Goal: Task Accomplishment & Management: Use online tool/utility

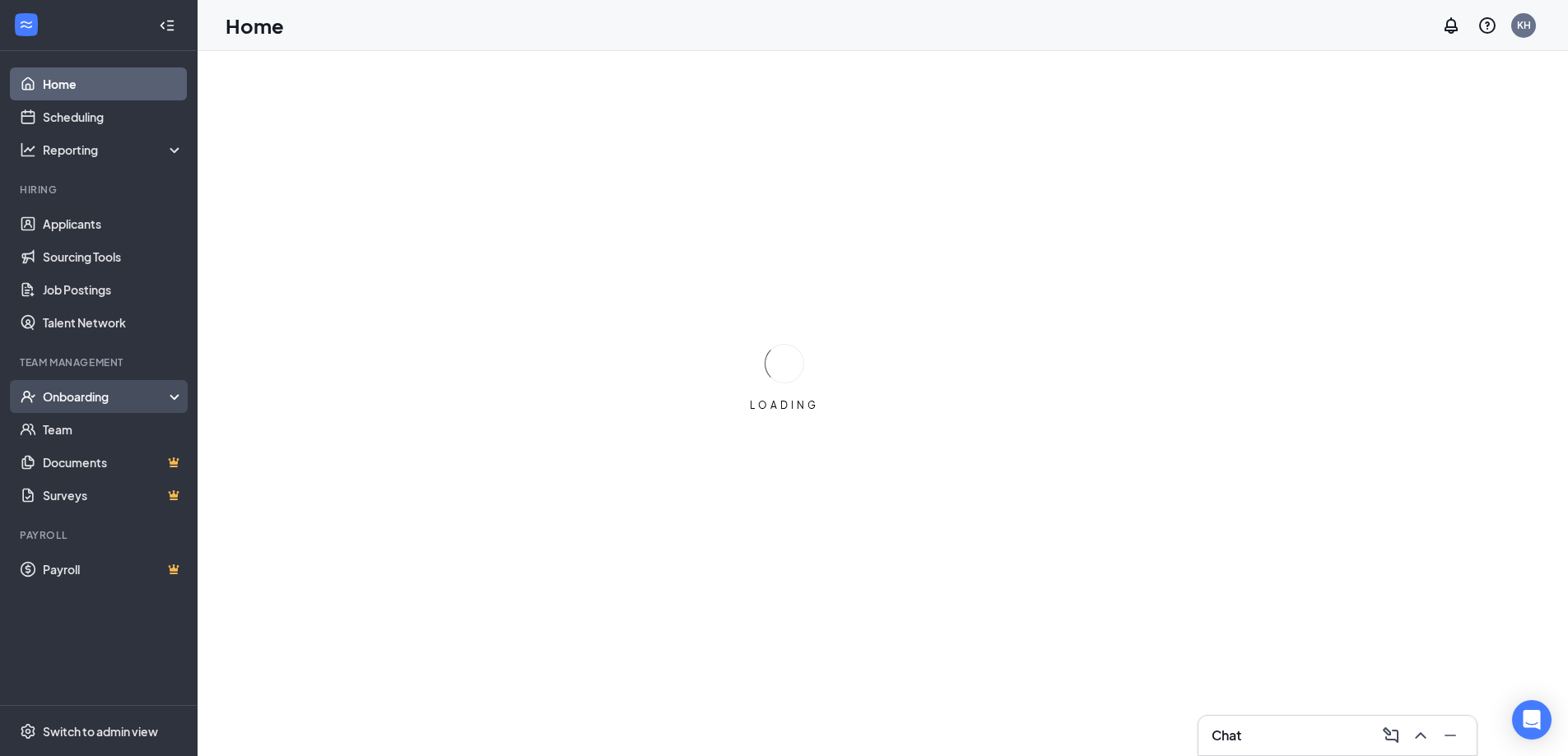
click at [79, 394] on div "Onboarding" at bounding box center [107, 396] width 127 height 16
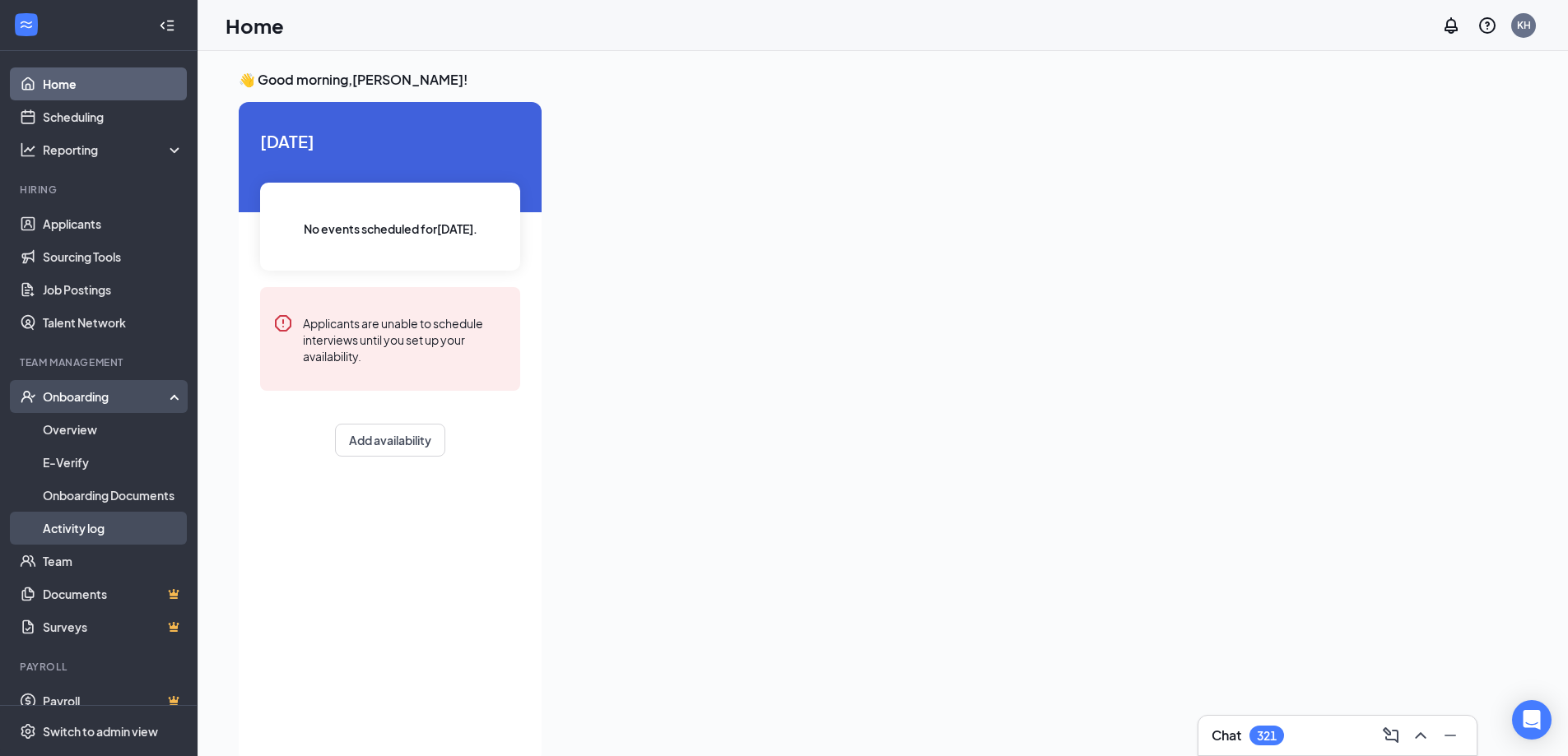
click at [58, 534] on link "Activity log" at bounding box center [113, 528] width 140 height 33
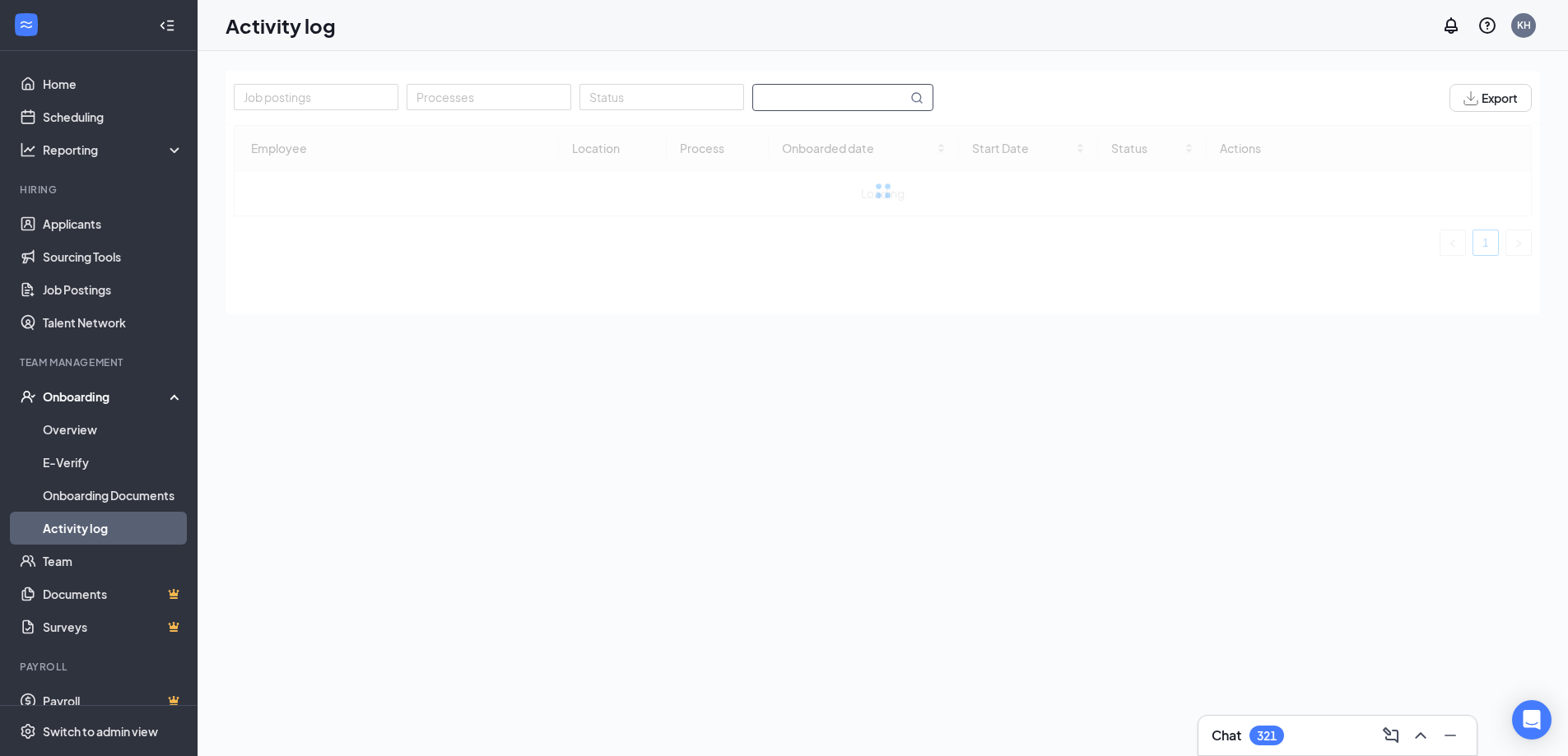
click at [774, 96] on input "text" at bounding box center [830, 97] width 154 height 25
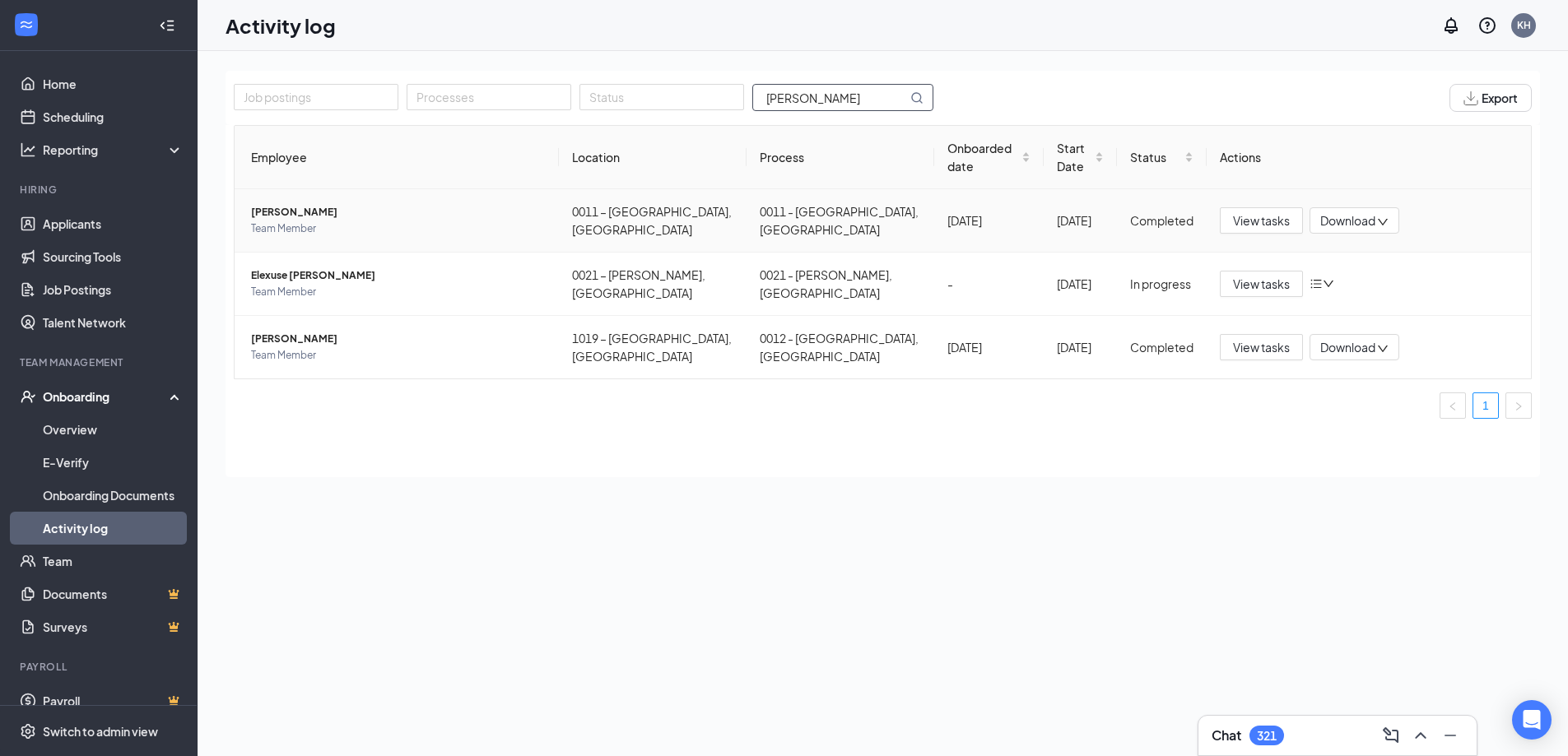
type input "HUGHES"
click at [295, 204] on span "Riley Hughes" at bounding box center [398, 211] width 294 height 16
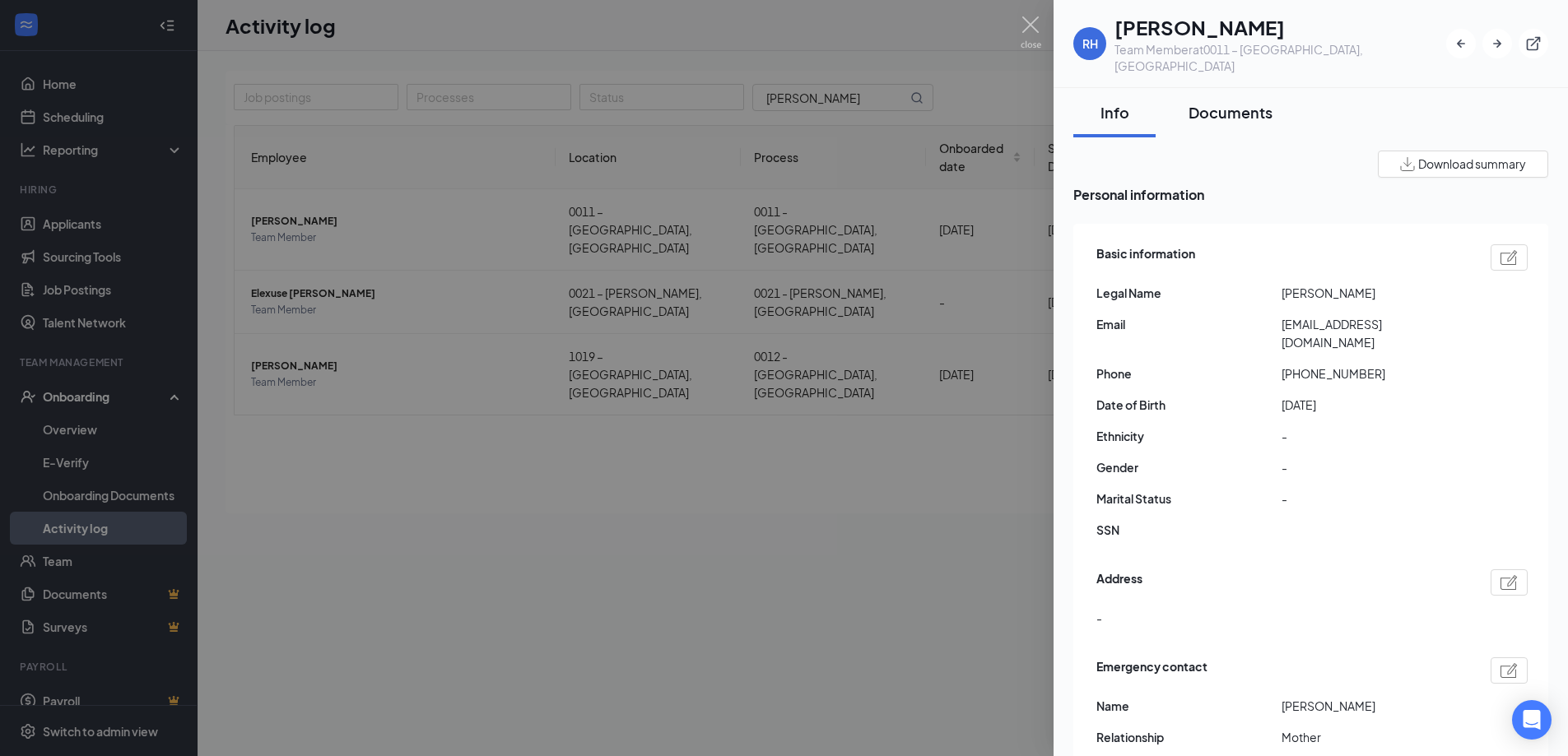
click at [1222, 102] on div "Documents" at bounding box center [1230, 112] width 84 height 20
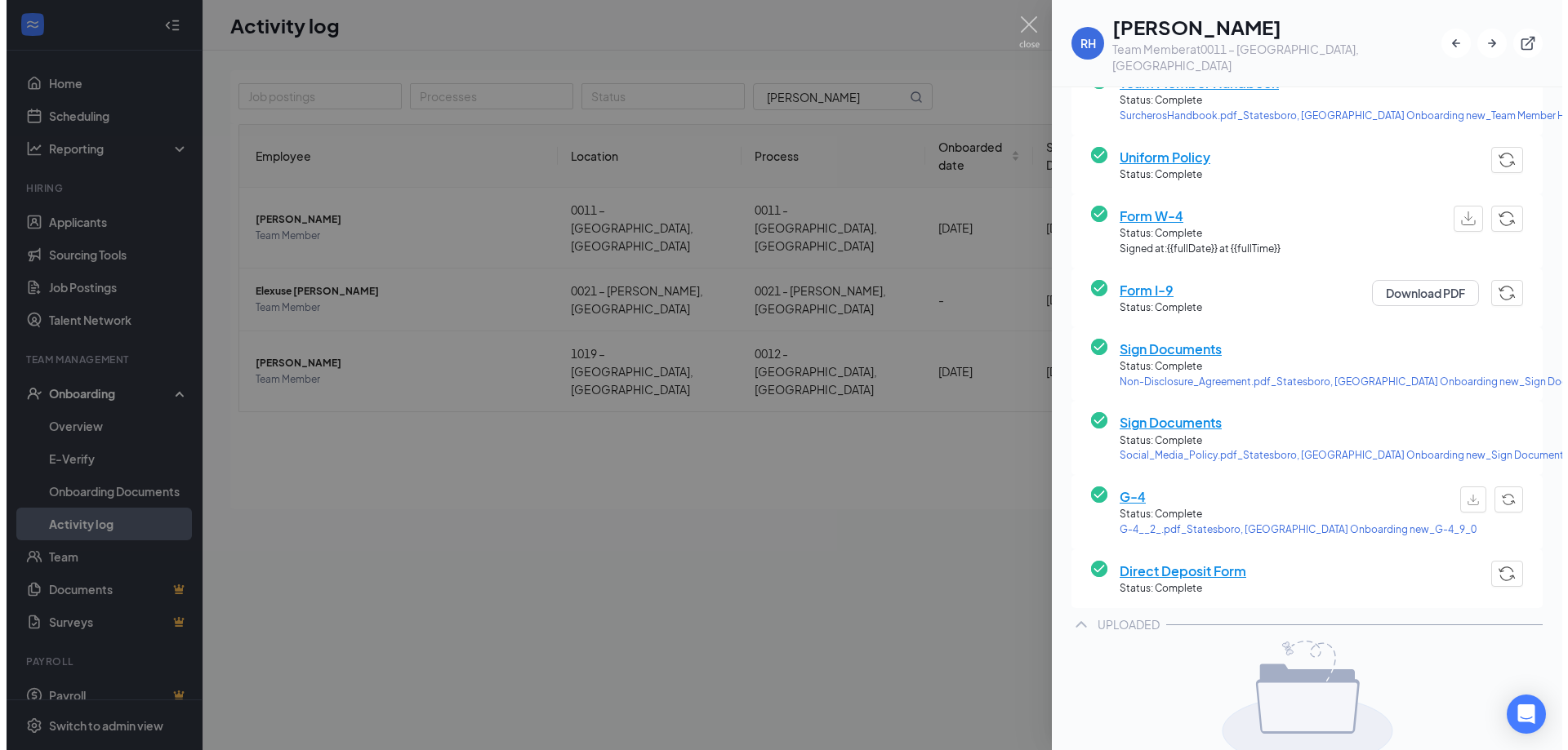
scroll to position [410, 0]
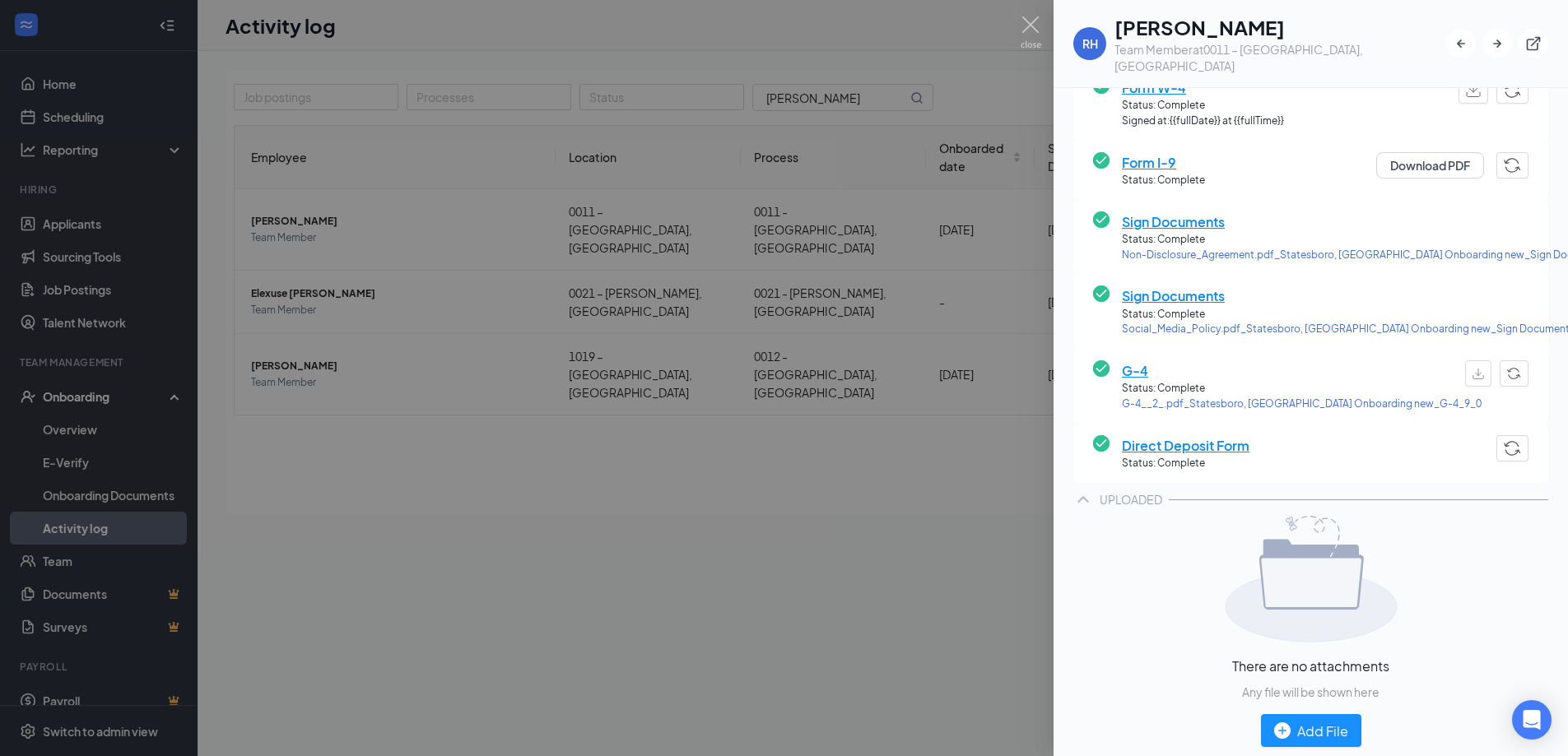
click at [1167, 436] on span "Direct Deposit Form" at bounding box center [1185, 446] width 128 height 20
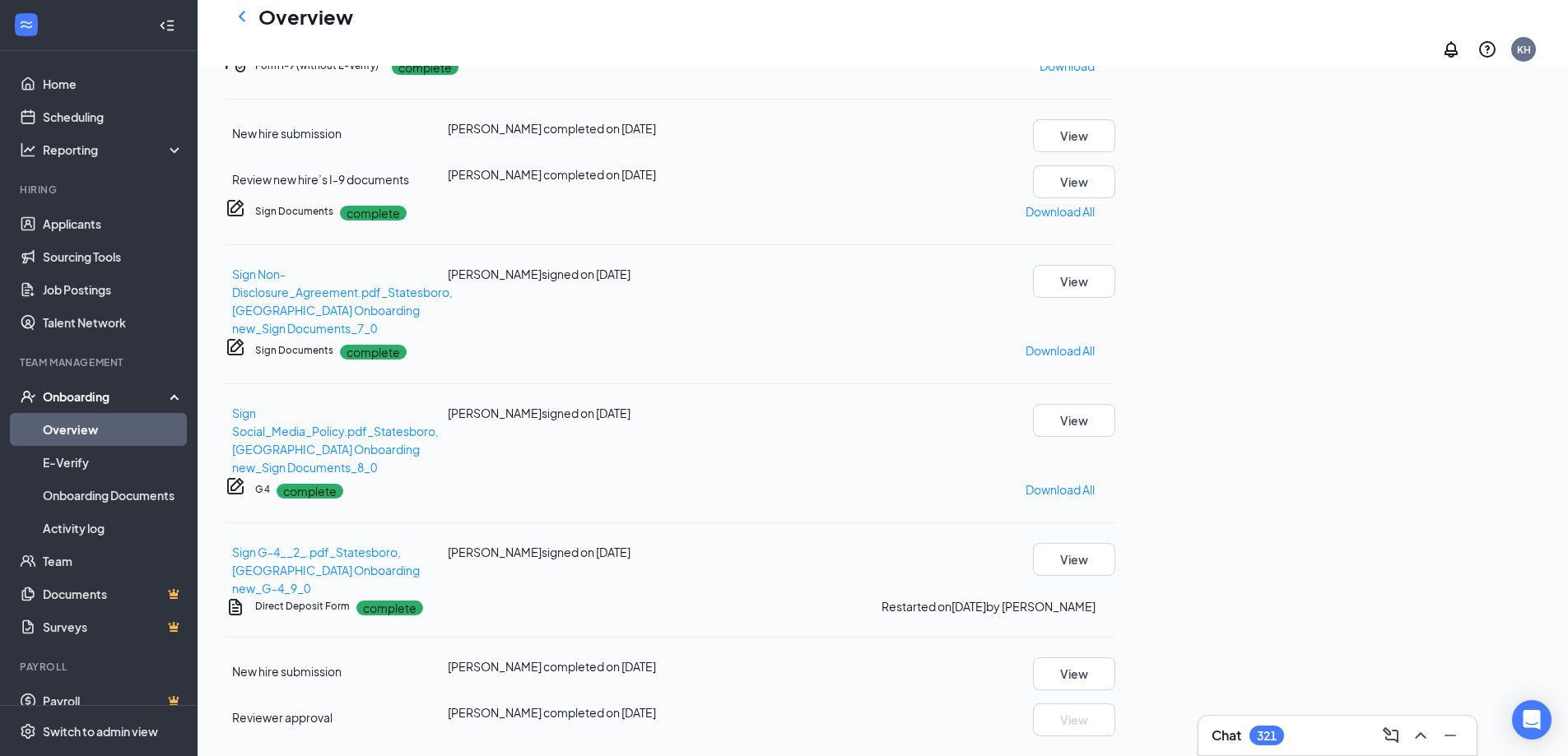
scroll to position [953, 0]
click at [1116, 658] on button "View" at bounding box center [1073, 674] width 82 height 33
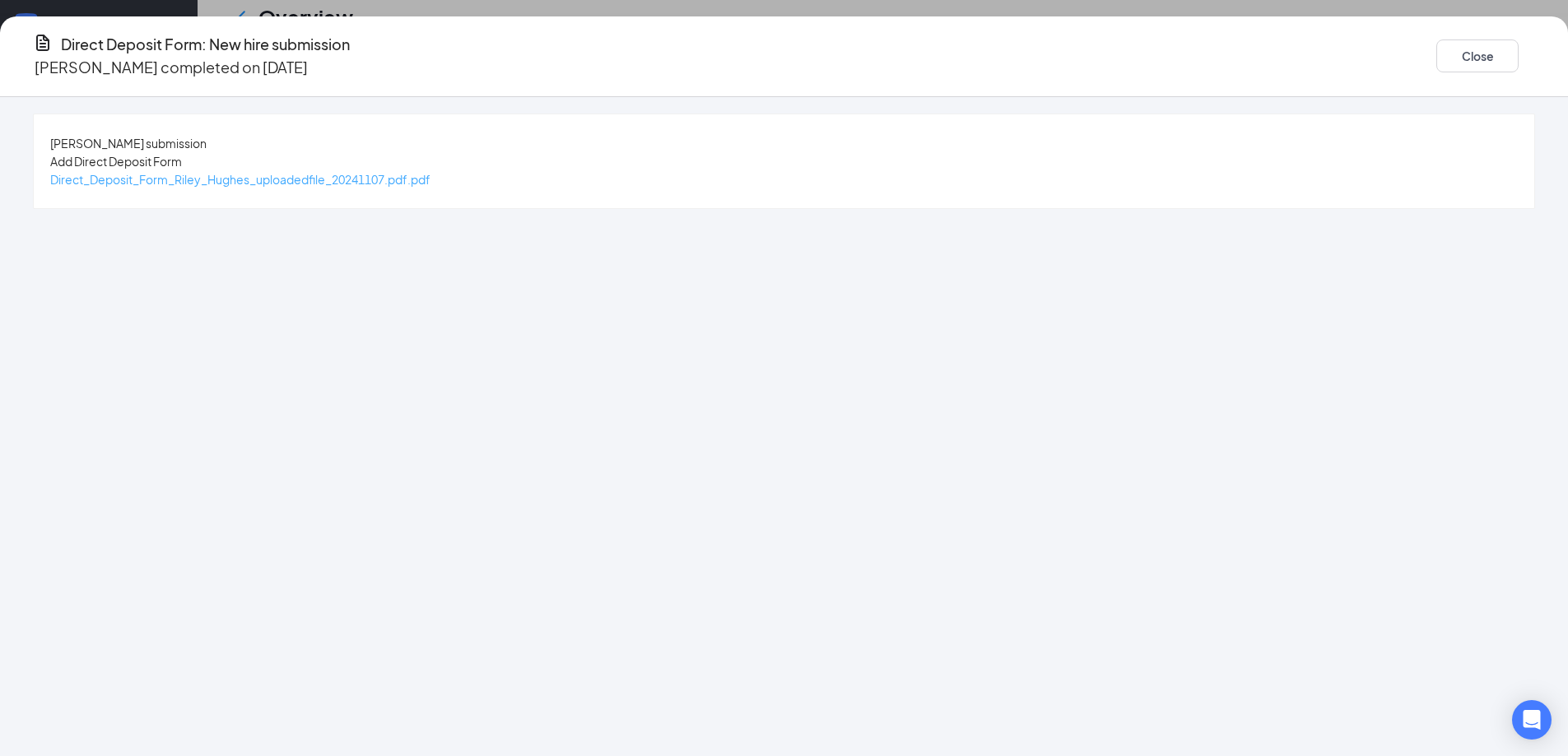
click at [430, 184] on span "Direct_Deposit_Form_Riley_Hughes_uploadedfile_20241107.pdf.pdf" at bounding box center [240, 179] width 381 height 15
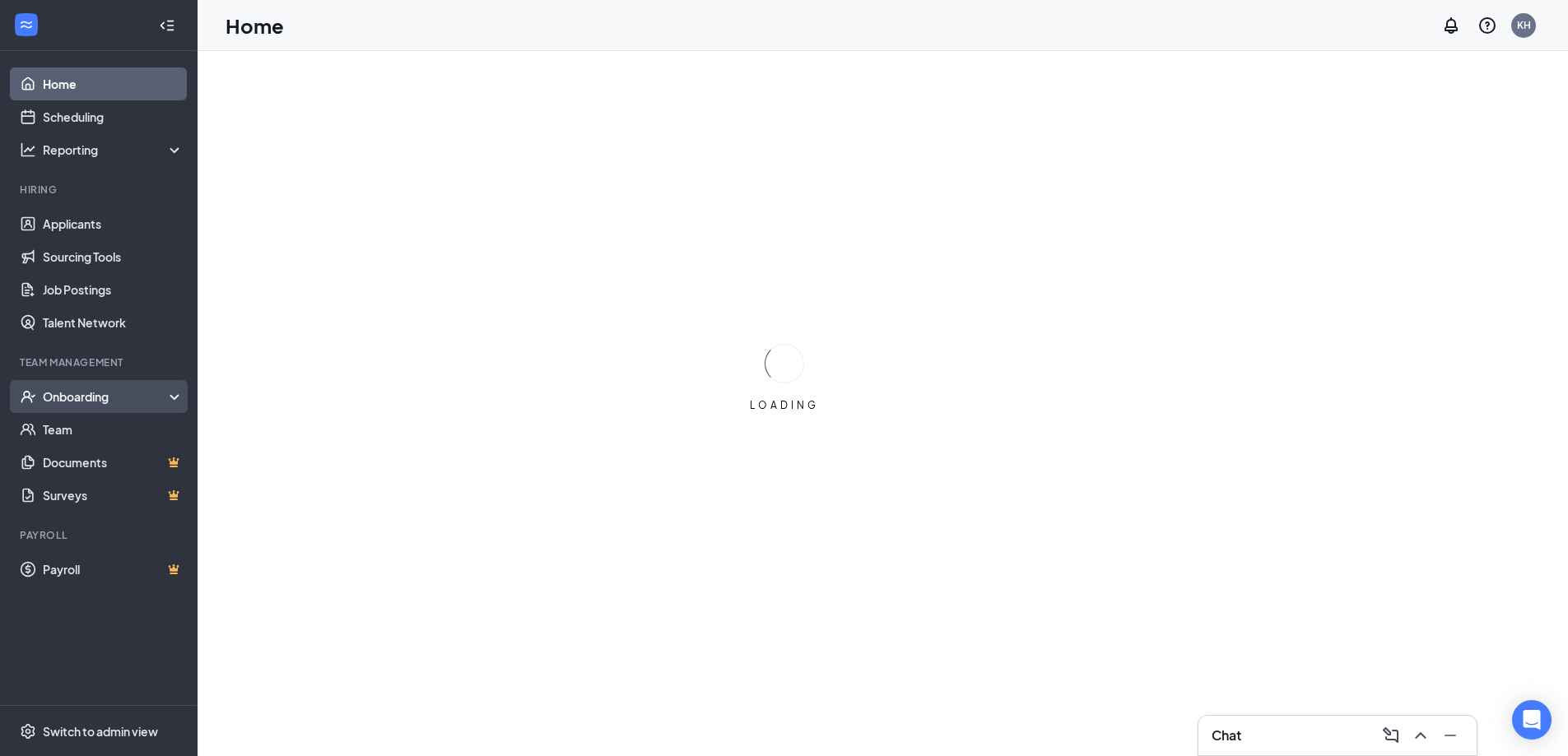
click at [90, 397] on div "Onboarding" at bounding box center [107, 396] width 127 height 16
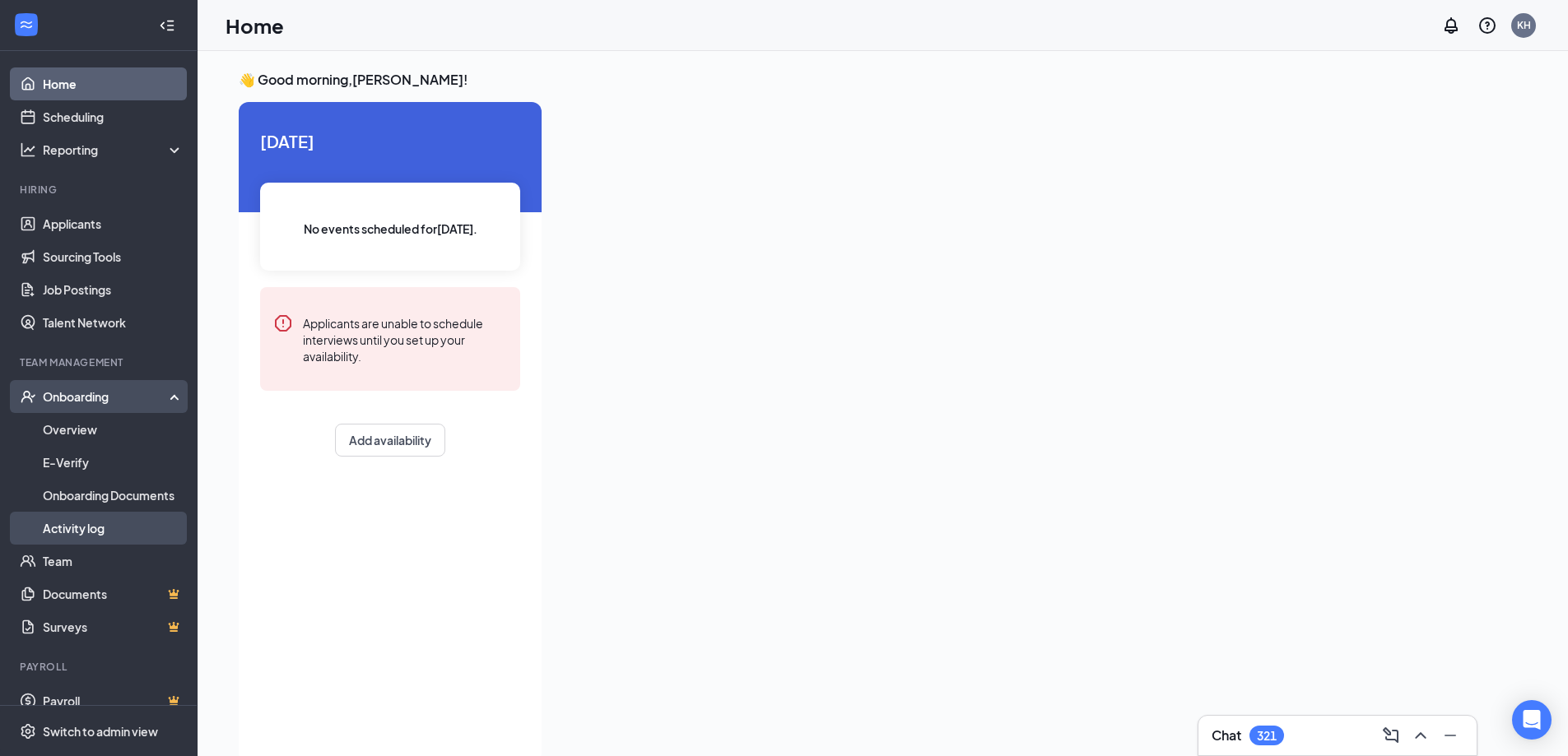
click at [76, 505] on link "Activity log" at bounding box center [113, 528] width 140 height 33
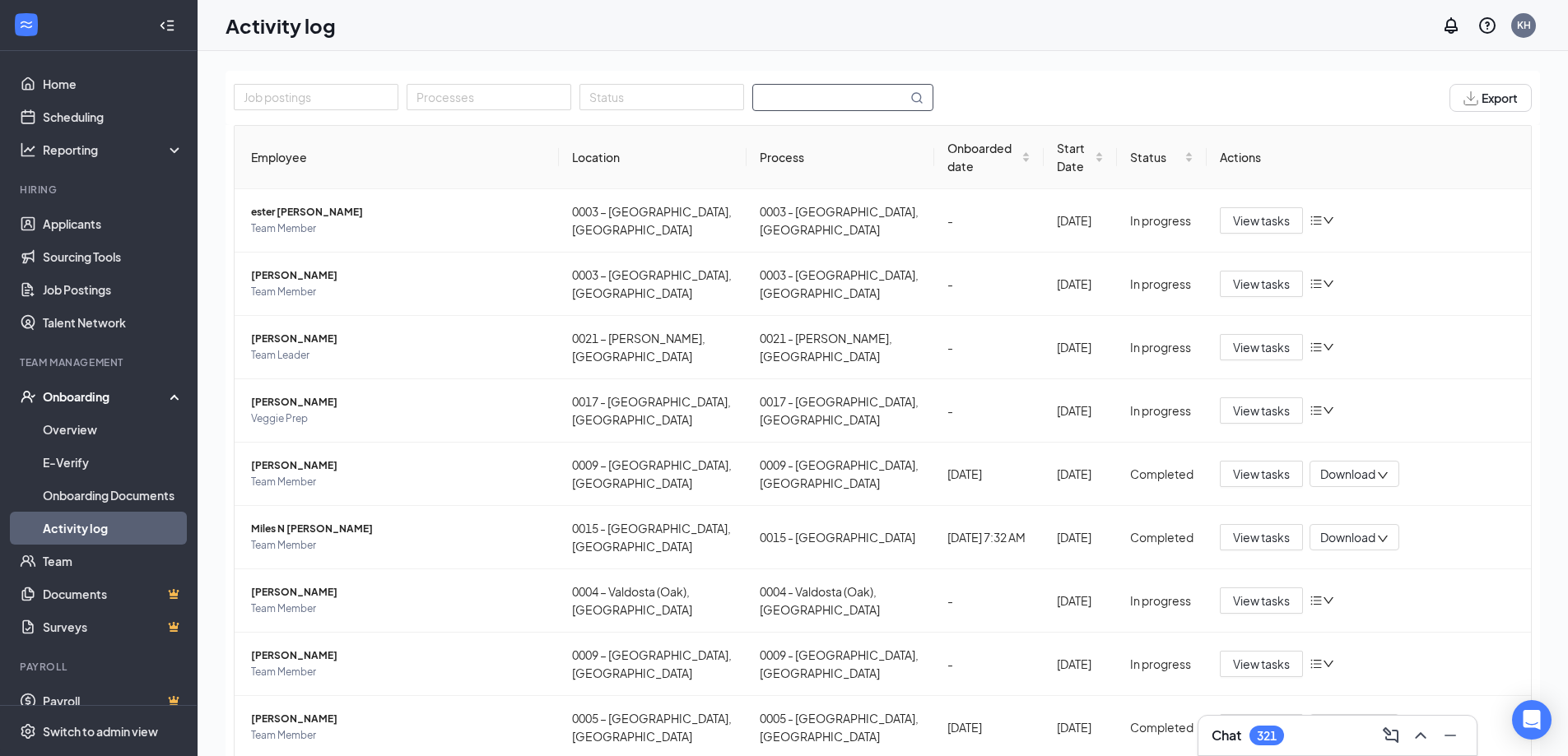
click at [764, 96] on input "text" at bounding box center [830, 97] width 154 height 25
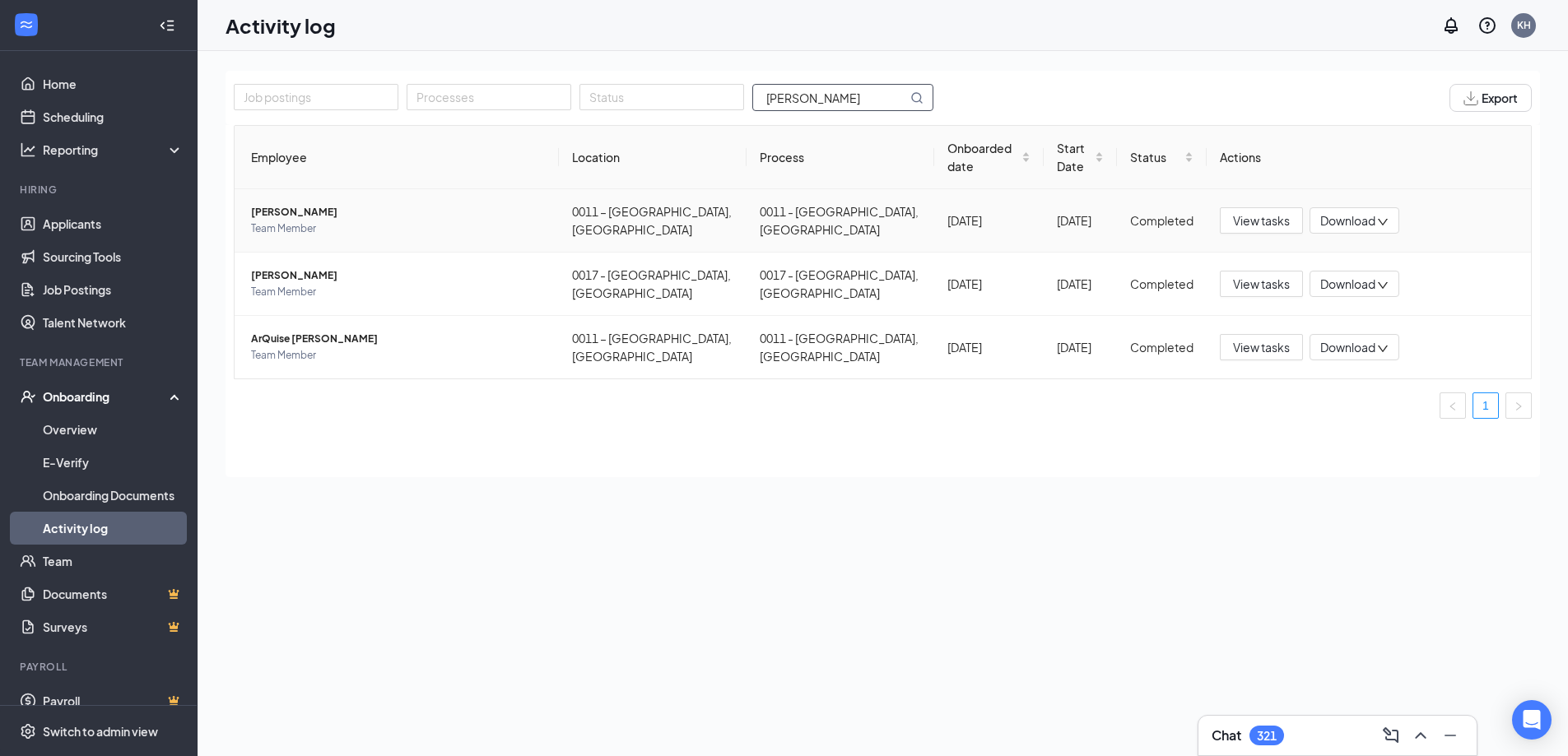
type input "[PERSON_NAME]"
click at [335, 204] on span "[PERSON_NAME]" at bounding box center [398, 211] width 294 height 16
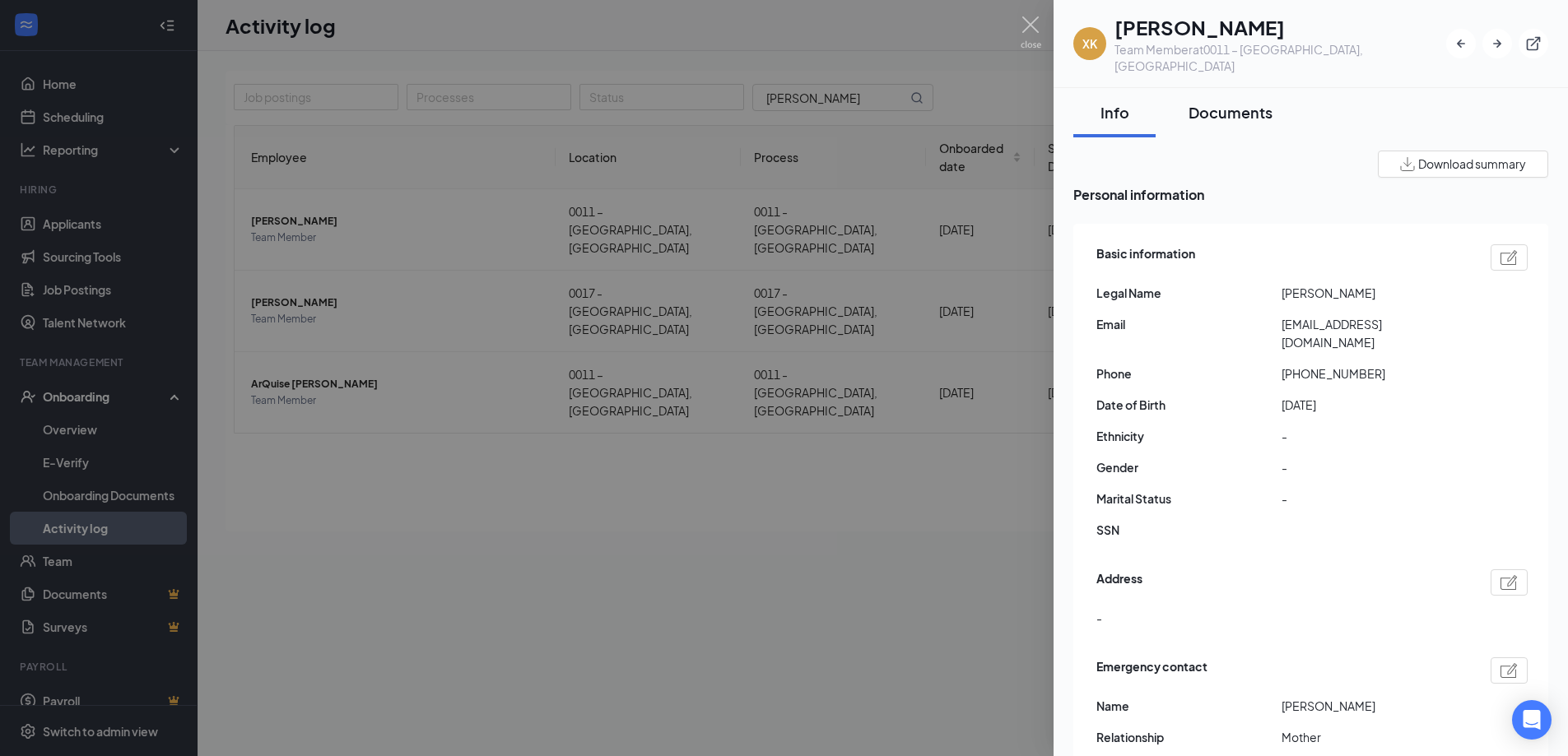
click at [764, 102] on div "Documents" at bounding box center [1230, 112] width 84 height 20
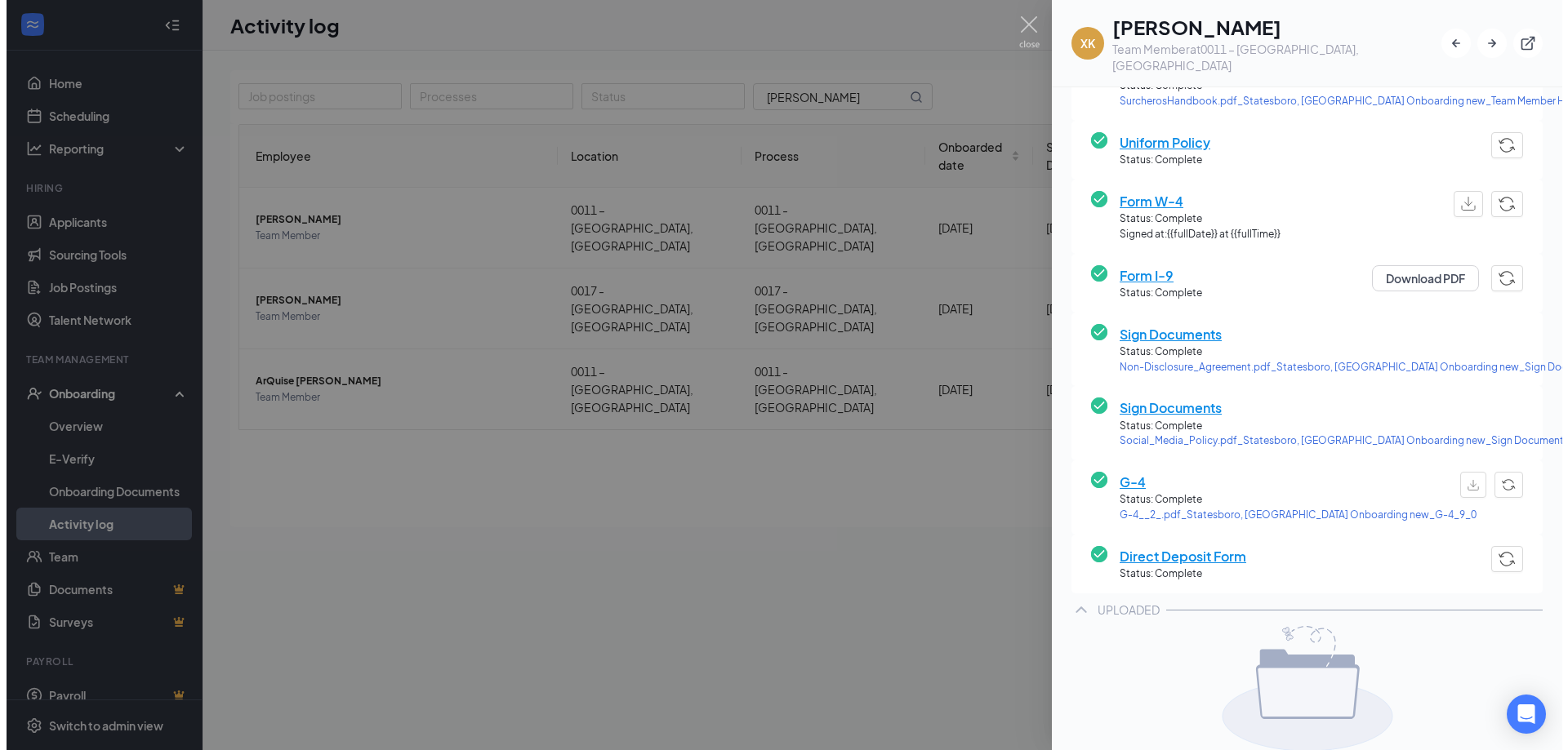
scroll to position [378, 0]
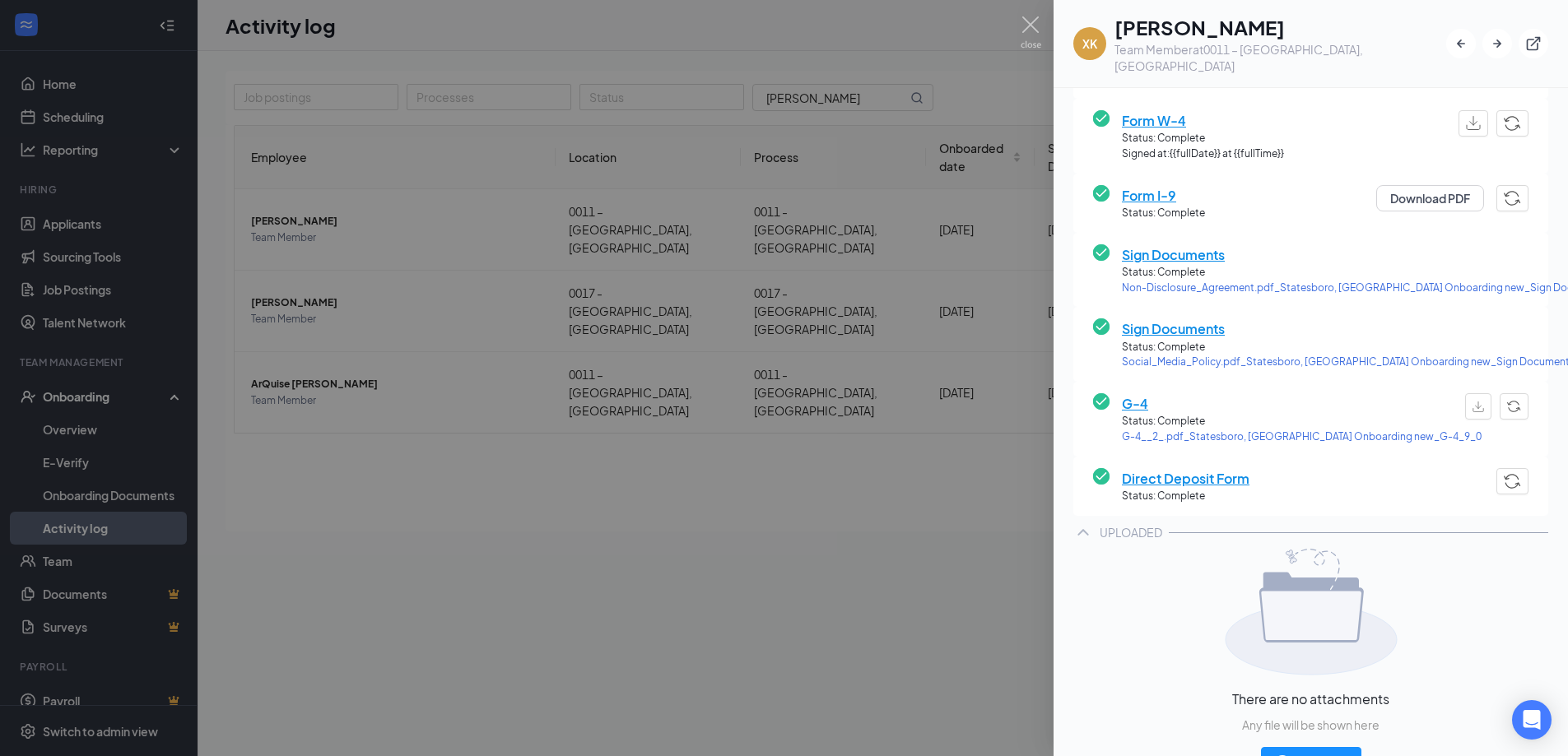
click at [764, 468] on span "Direct Deposit Form" at bounding box center [1185, 479] width 128 height 20
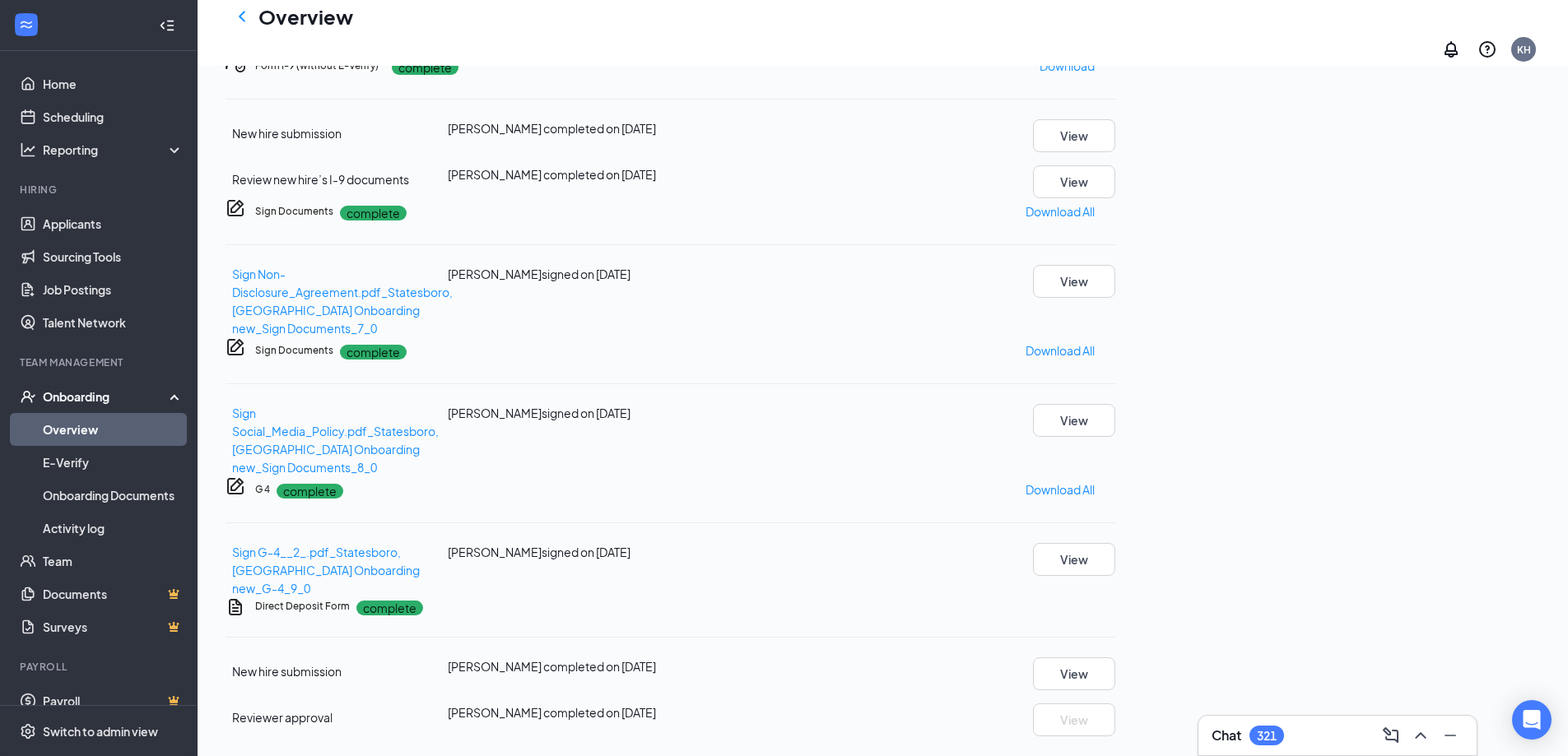
scroll to position [953, 0]
click at [764, 505] on button "View" at bounding box center [1073, 674] width 82 height 33
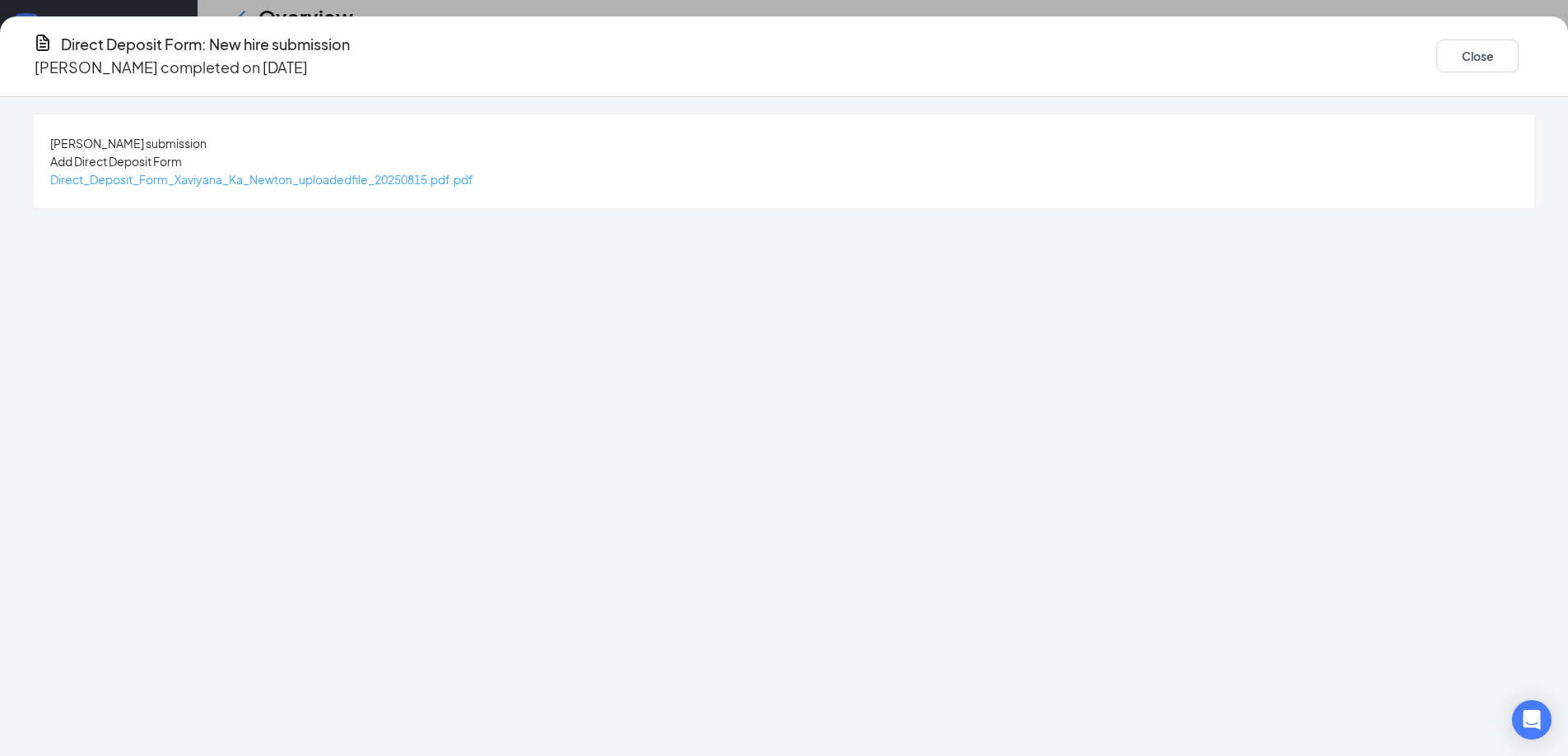
click at [474, 186] on span "Direct_Deposit_Form_Xaviyana_Ka_Newton_uploadedfile_20250815.pdf.pdf" at bounding box center [261, 179] width 423 height 15
